Goal: Task Accomplishment & Management: Use online tool/utility

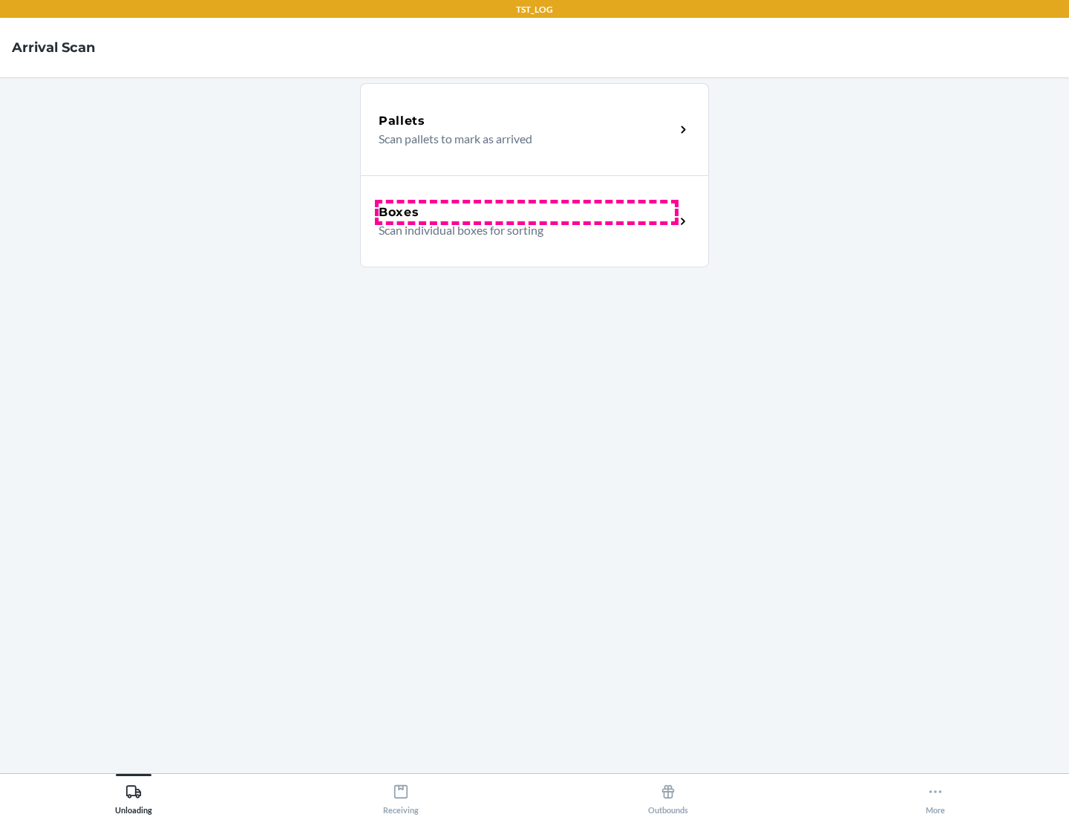
click at [526, 212] on div "Boxes" at bounding box center [527, 212] width 296 height 18
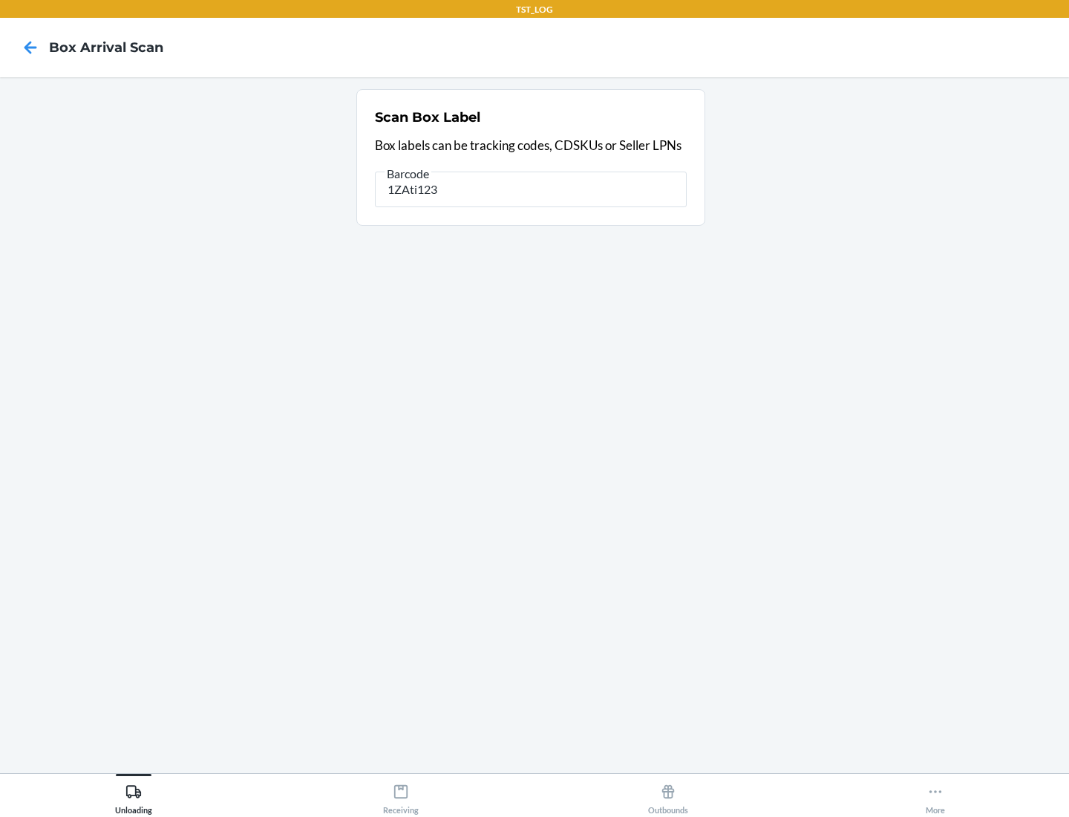
type input "1ZAti123"
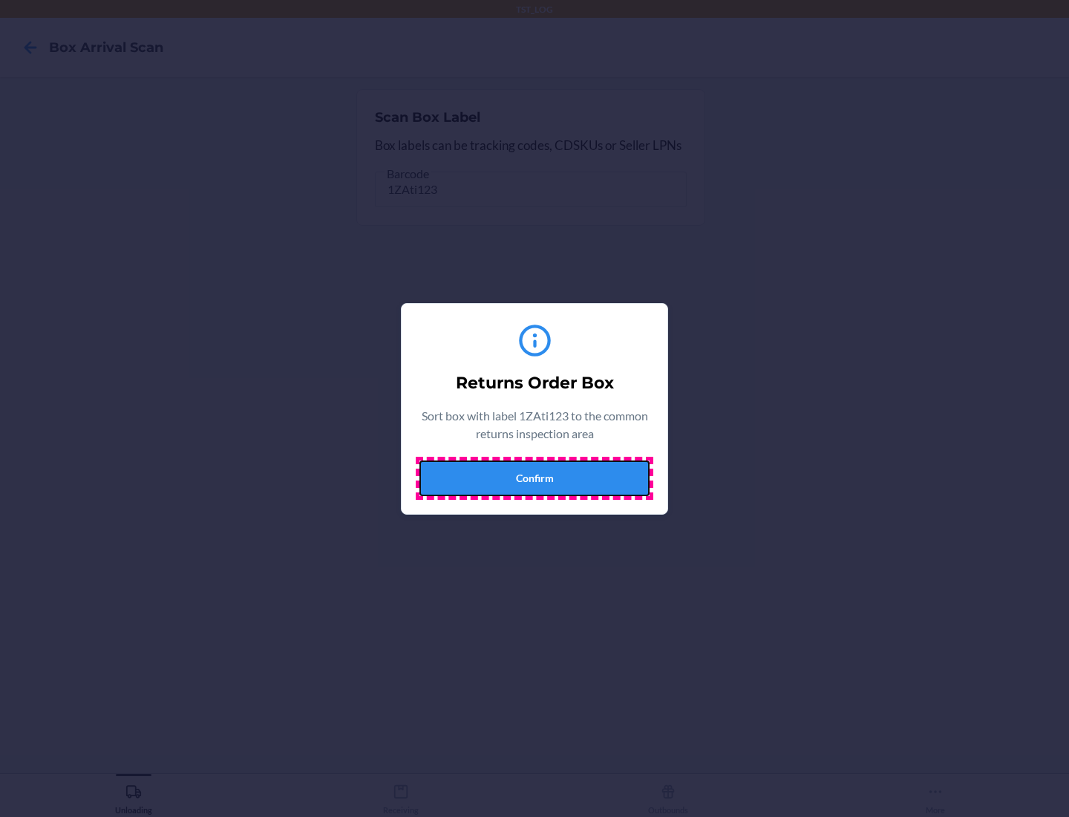
click at [535, 477] on button "Confirm" at bounding box center [535, 478] width 230 height 36
